Goal: Information Seeking & Learning: Learn about a topic

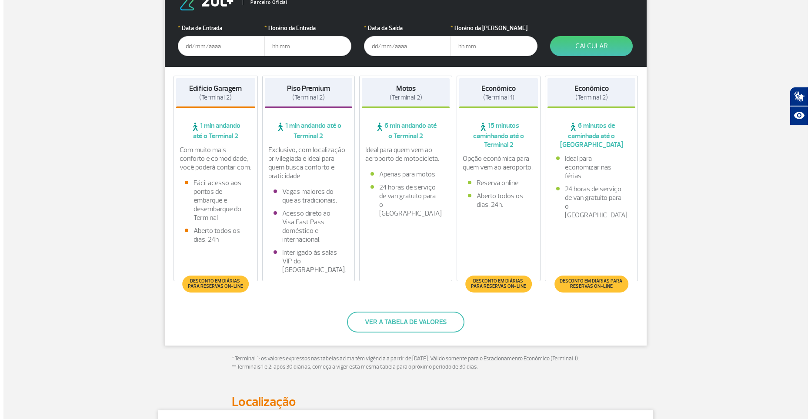
scroll to position [174, 0]
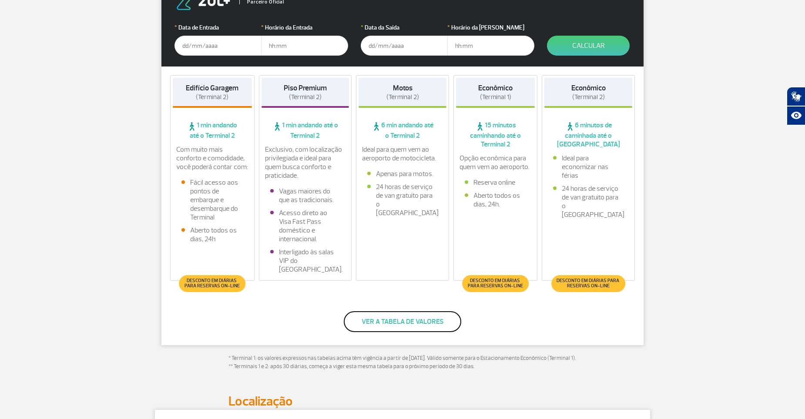
click at [406, 318] on button "Ver a tabela de valores" at bounding box center [402, 321] width 117 height 21
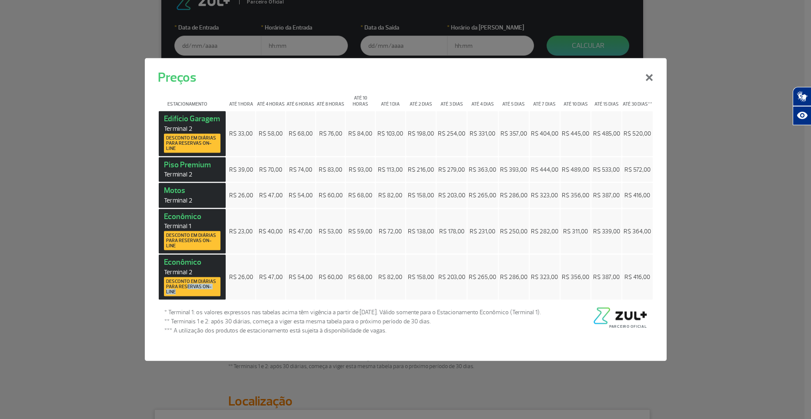
click at [186, 289] on span "Desconto em diárias para reservas on-line" at bounding box center [192, 287] width 52 height 16
drag, startPoint x: 186, startPoint y: 289, endPoint x: 184, endPoint y: 274, distance: 15.8
click at [184, 274] on span "Terminal 2" at bounding box center [192, 272] width 57 height 8
click at [184, 267] on strong "Econômico Terminal 2 Desconto em diárias para reservas on-line" at bounding box center [192, 276] width 57 height 39
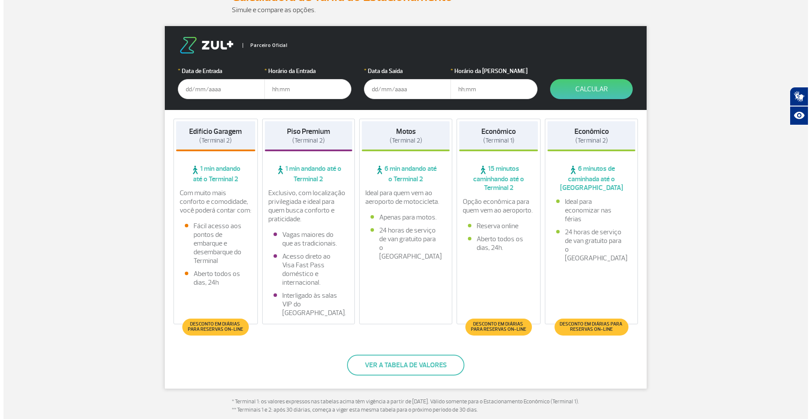
scroll to position [174, 0]
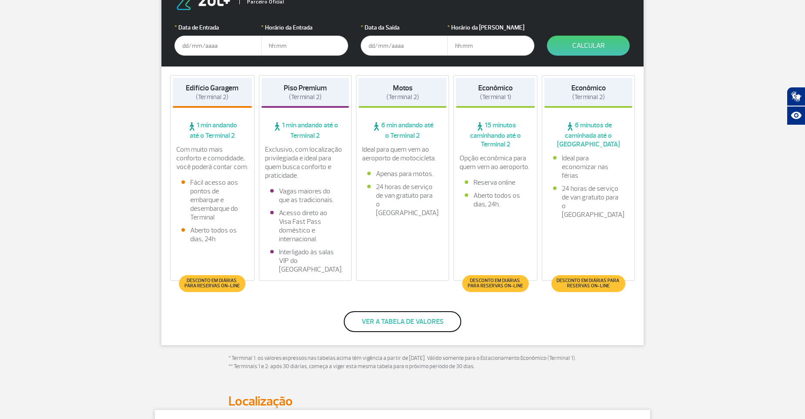
click at [379, 324] on button "Ver a tabela de valores" at bounding box center [402, 321] width 117 height 21
